Goal: Check status: Check status

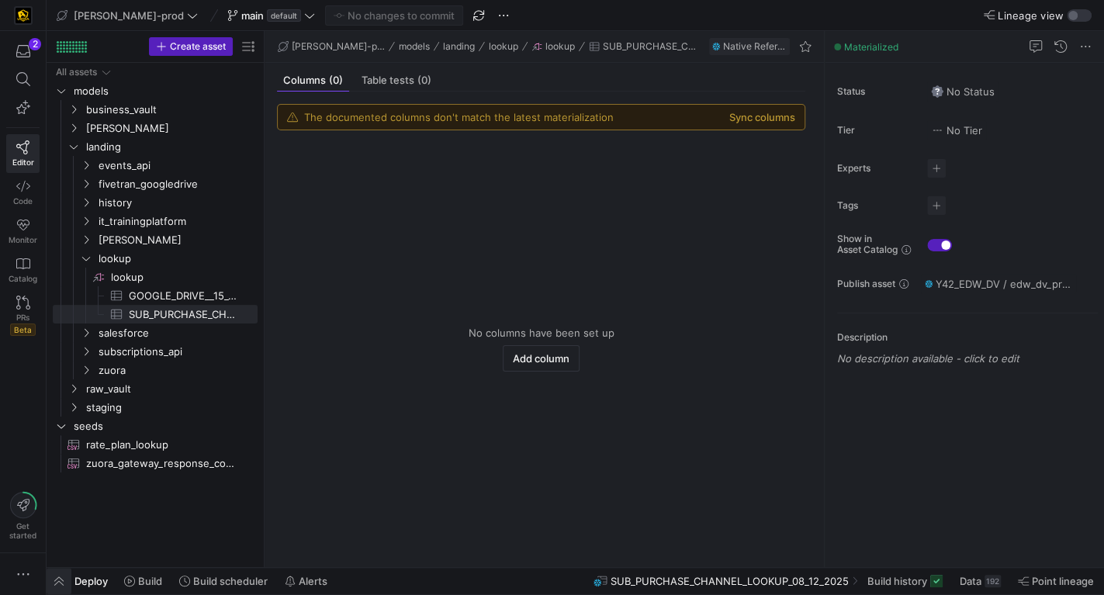
click at [58, 581] on span "button" at bounding box center [59, 581] width 25 height 26
click at [59, 578] on span "button" at bounding box center [59, 581] width 25 height 26
click at [54, 579] on span "button" at bounding box center [59, 581] width 25 height 26
click at [57, 581] on span "button" at bounding box center [59, 581] width 25 height 26
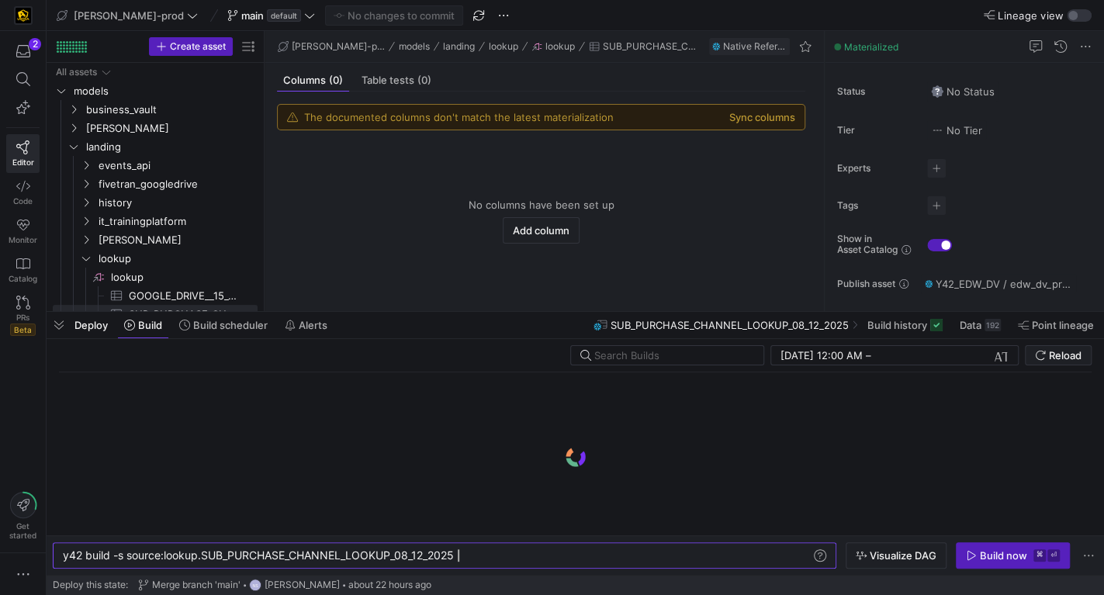
scroll to position [0, 394]
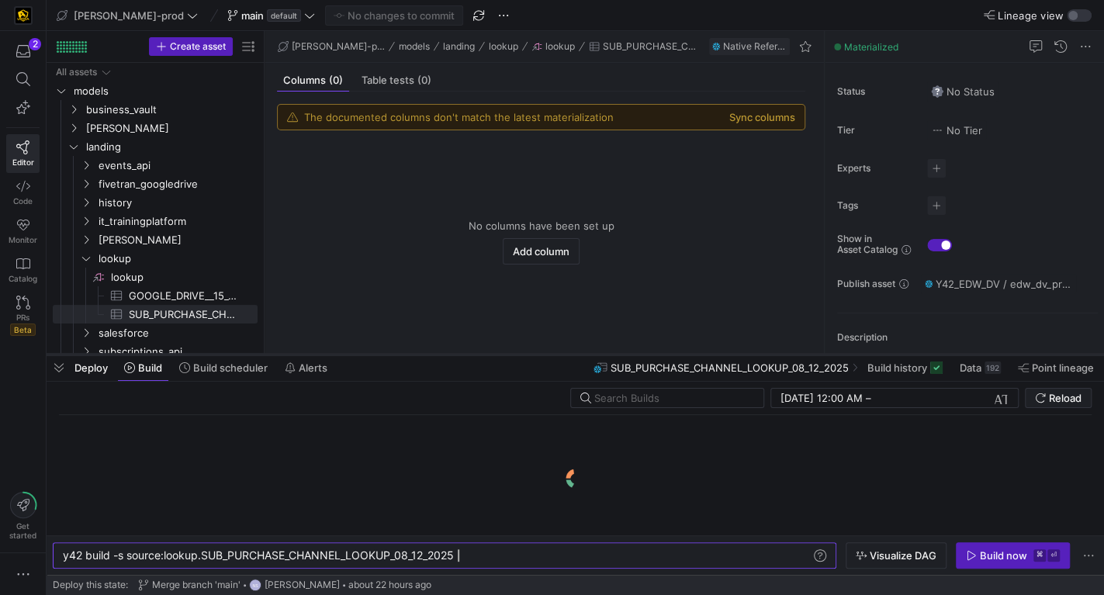
drag, startPoint x: 377, startPoint y: 313, endPoint x: 376, endPoint y: 355, distance: 42.7
click at [376, 355] on div at bounding box center [576, 355] width 1058 height 6
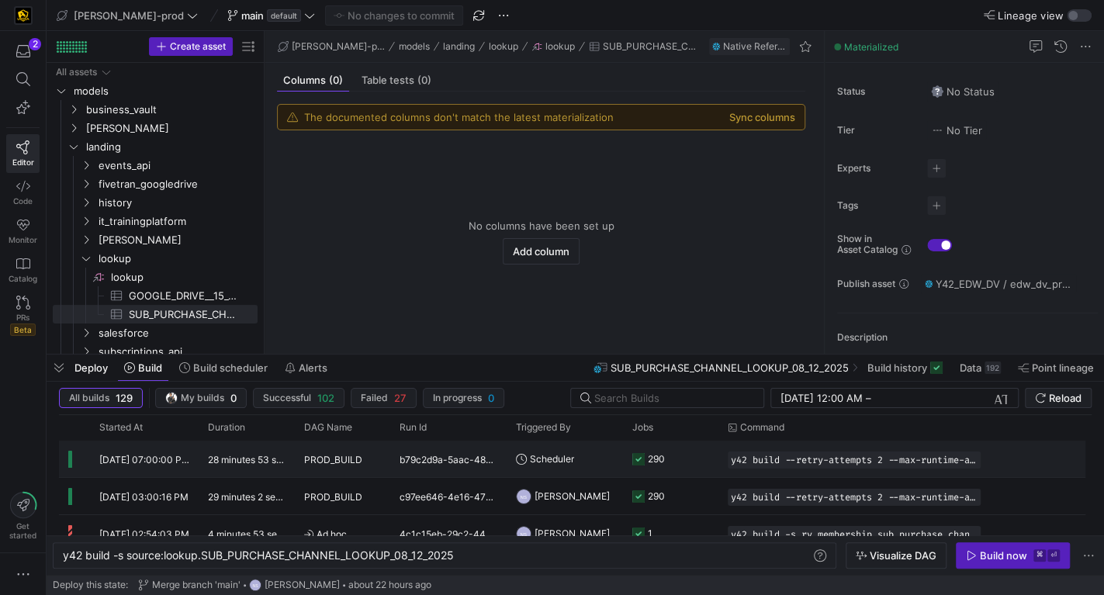
click at [605, 461] on y42-orchestration-triggered-by "Scheduler" at bounding box center [565, 459] width 98 height 35
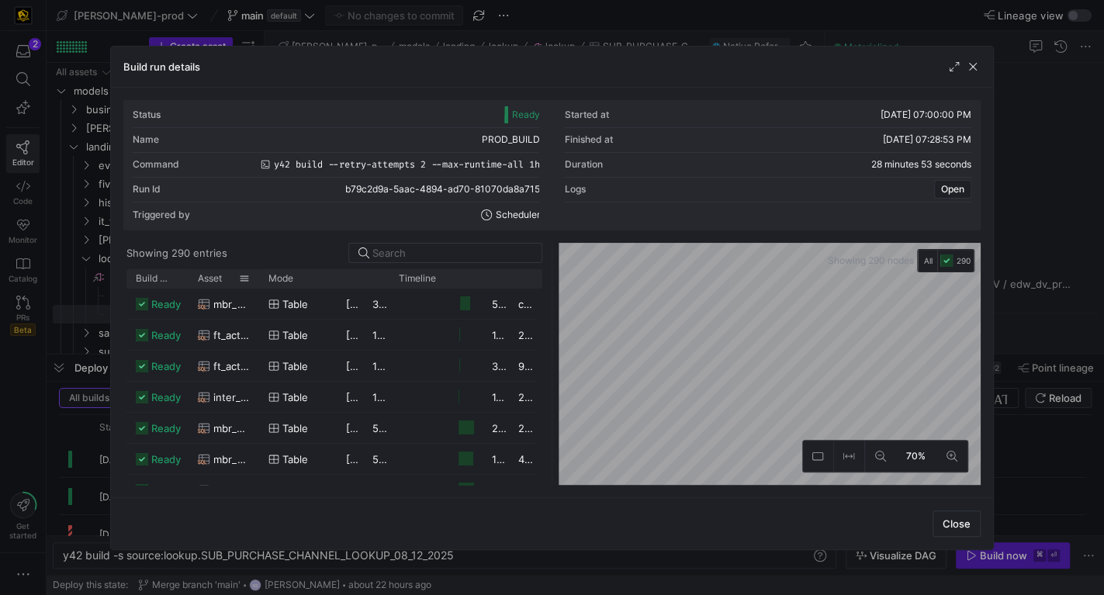
drag, startPoint x: 224, startPoint y: 277, endPoint x: 393, endPoint y: 277, distance: 169.2
click at [258, 280] on div at bounding box center [259, 278] width 6 height 19
drag, startPoint x: 388, startPoint y: 276, endPoint x: 474, endPoint y: 286, distance: 86.7
click at [474, 286] on div "Build status Asset Mode 1 Rows" at bounding box center [370, 278] width 486 height 19
click at [442, 276] on div "Duration" at bounding box center [414, 278] width 83 height 11
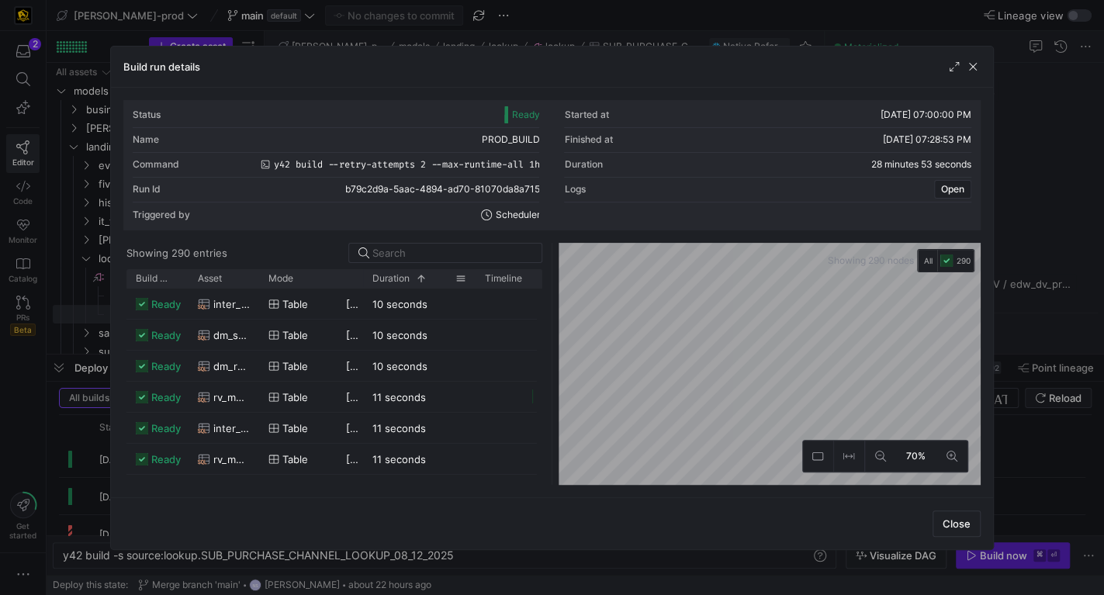
click at [442, 276] on div "Duration 1" at bounding box center [414, 278] width 83 height 11
